Goal: Navigation & Orientation: Understand site structure

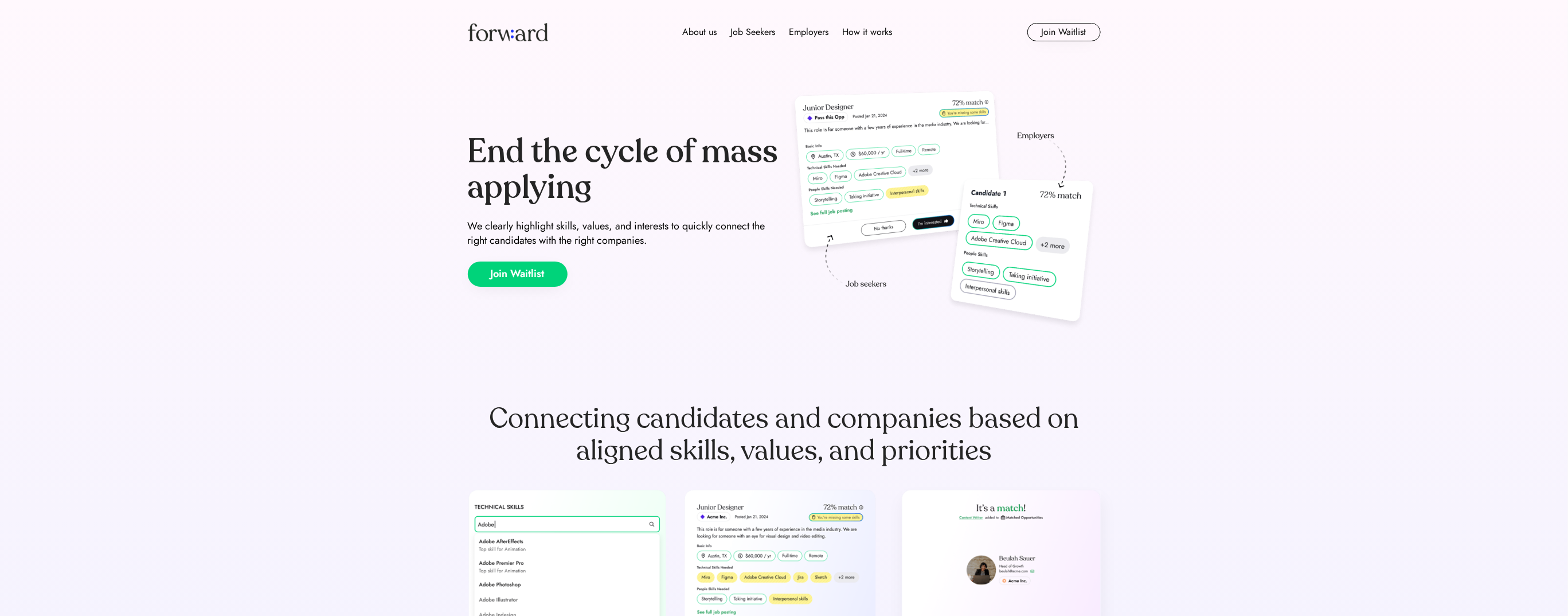
click at [557, 269] on button "Join Waitlist" at bounding box center [517, 274] width 100 height 26
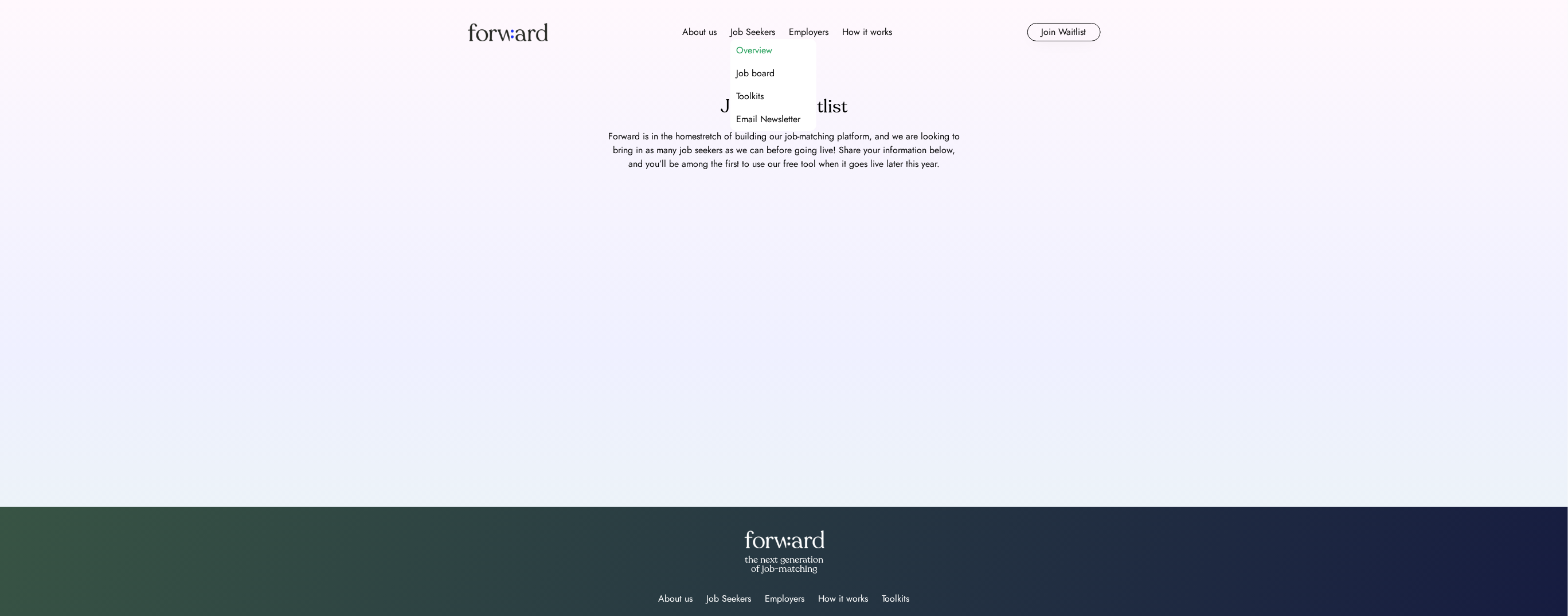
click at [750, 49] on div "Overview" at bounding box center [754, 50] width 36 height 14
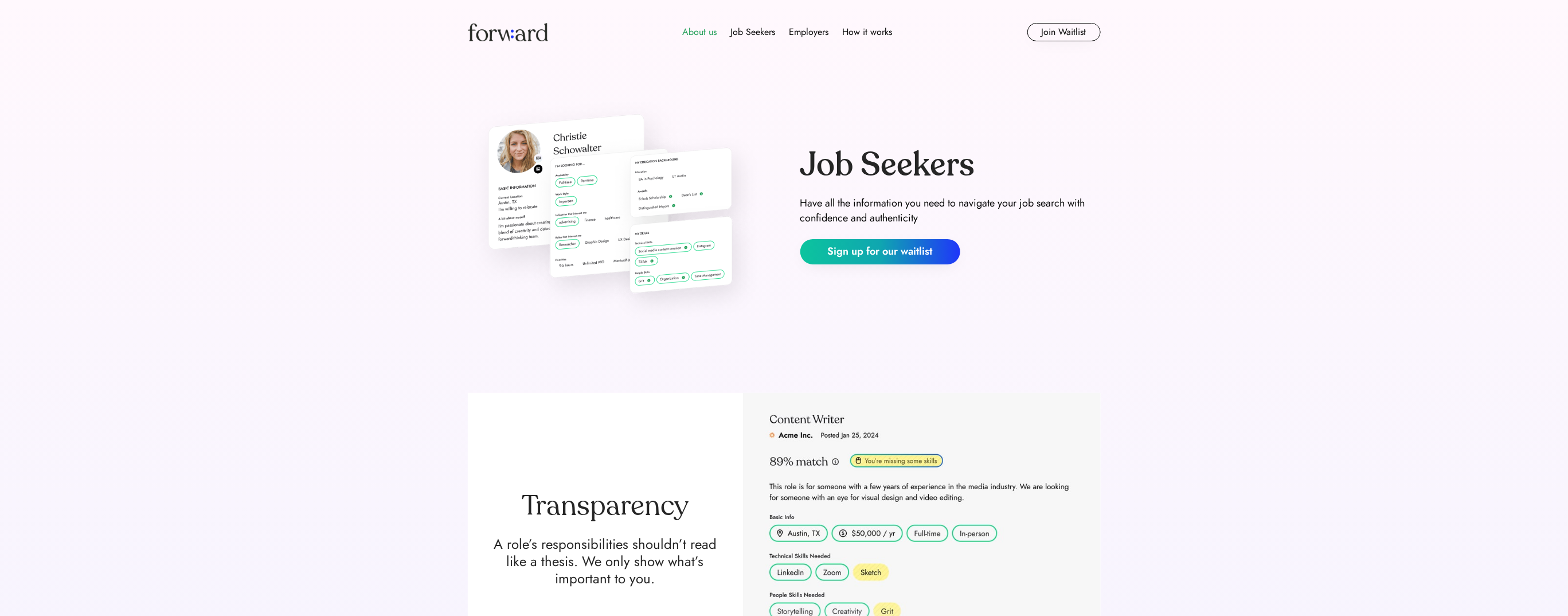
click at [692, 33] on div "About us" at bounding box center [700, 32] width 34 height 14
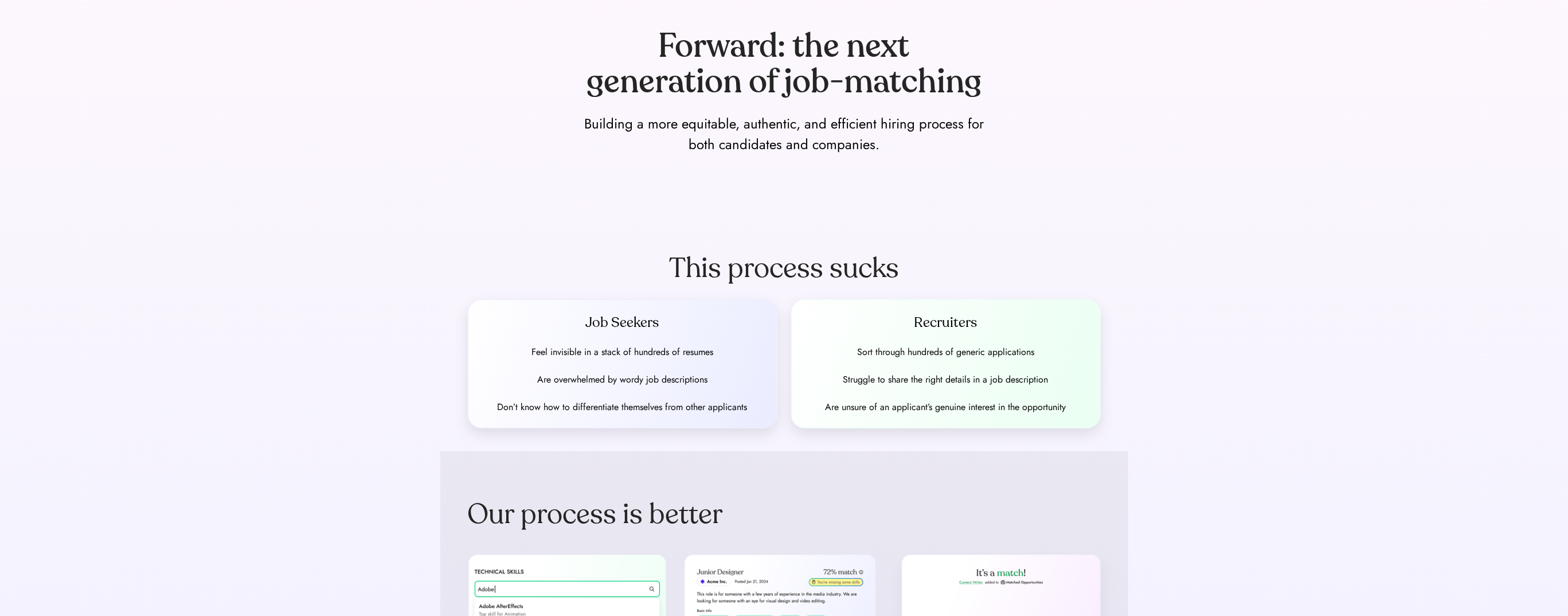
scroll to position [123, 0]
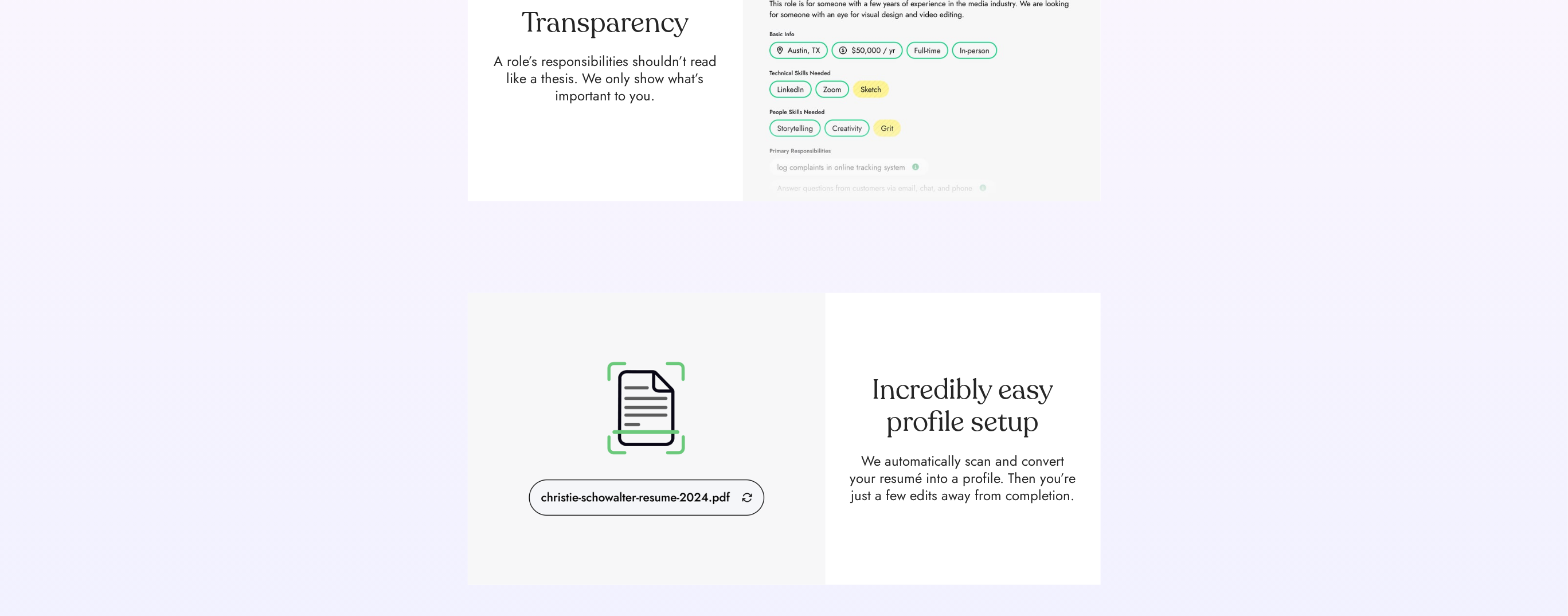
scroll to position [564, 0]
